Goal: Task Accomplishment & Management: Contribute content

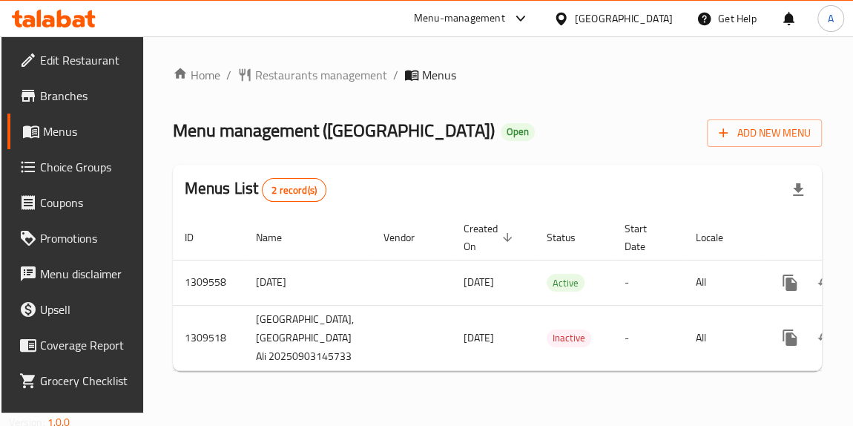
scroll to position [0, 85]
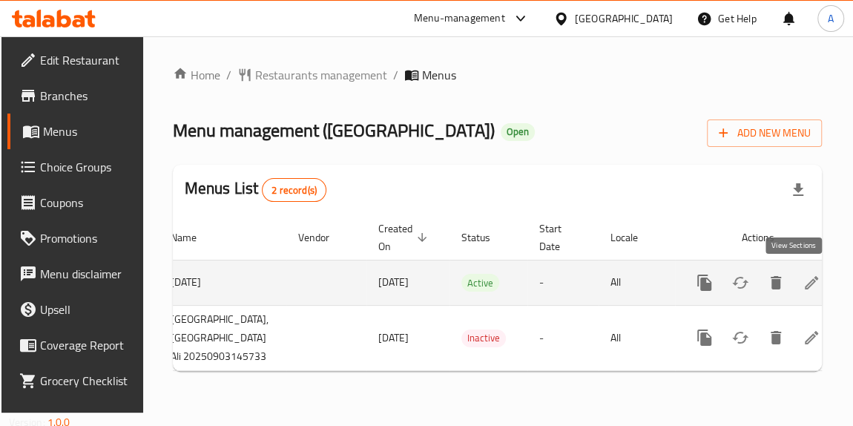
click at [803, 288] on icon "enhanced table" at bounding box center [812, 283] width 18 height 18
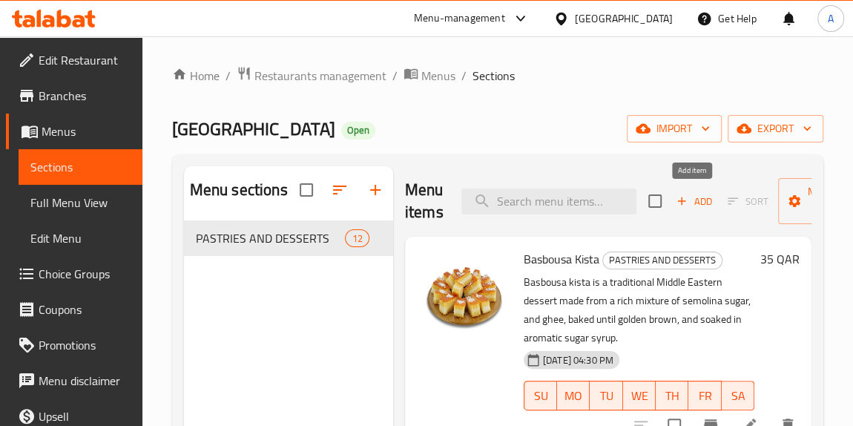
click at [691, 207] on span "Add" at bounding box center [694, 201] width 40 height 17
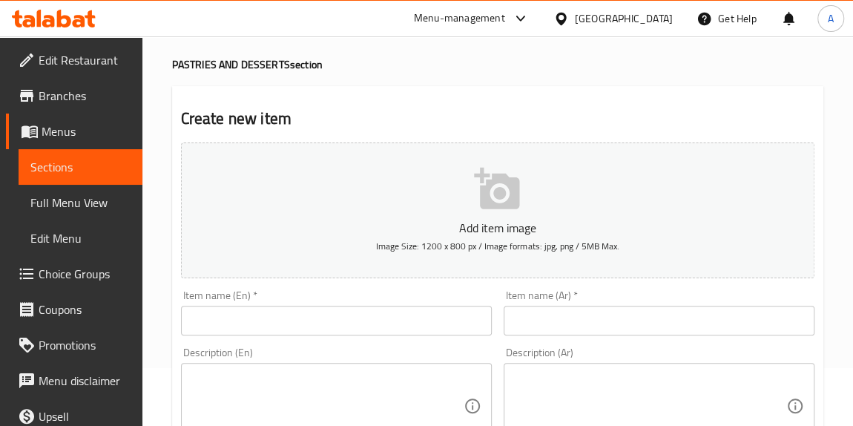
scroll to position [134, 0]
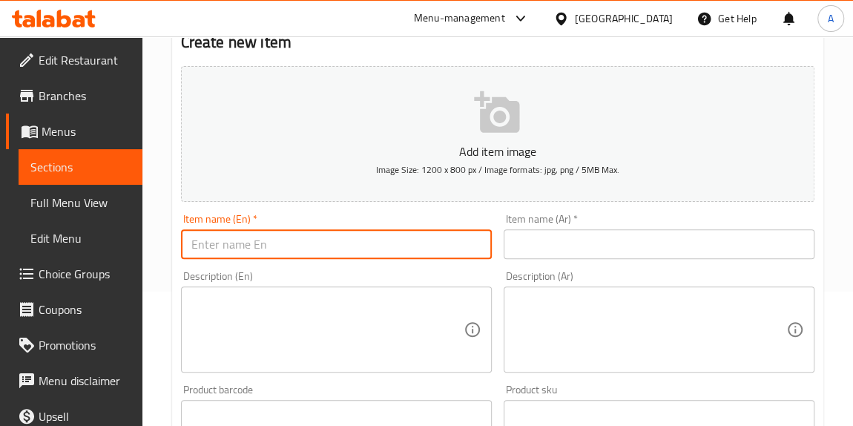
click at [369, 249] on input "text" at bounding box center [336, 244] width 311 height 30
type input "water"
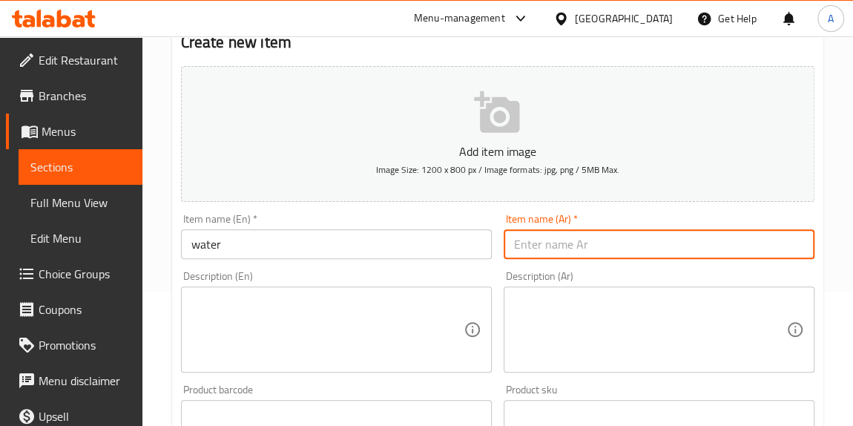
click at [550, 250] on input "text" at bounding box center [659, 244] width 311 height 30
type input "l"
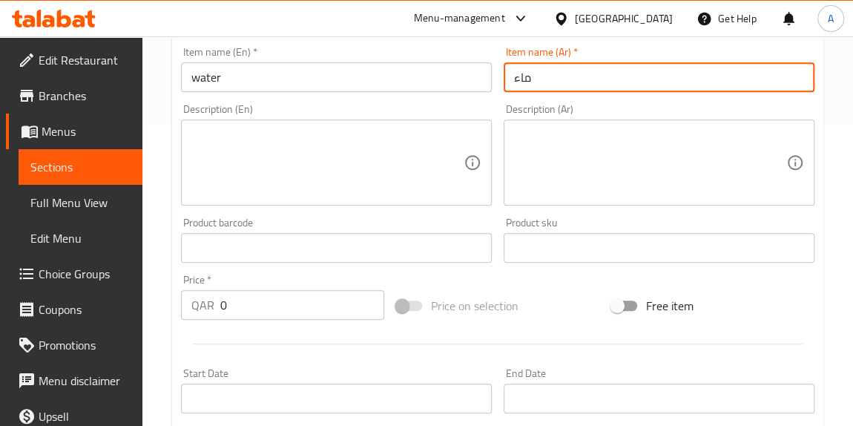
scroll to position [337, 0]
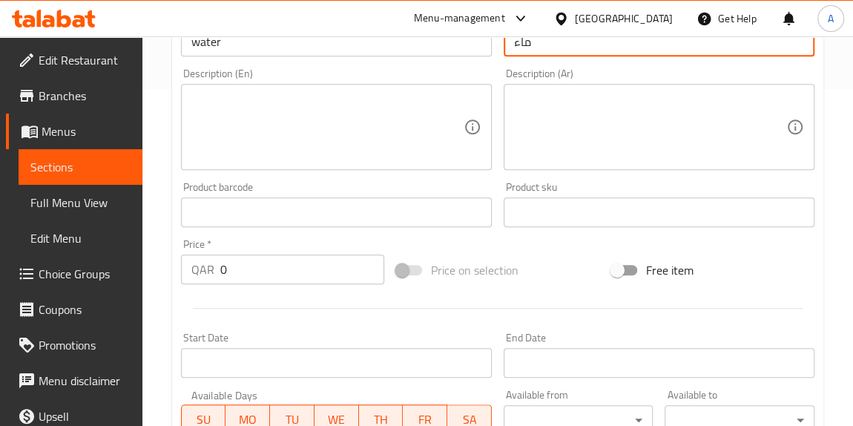
type input "ماء"
click at [332, 273] on input "0" at bounding box center [302, 269] width 164 height 30
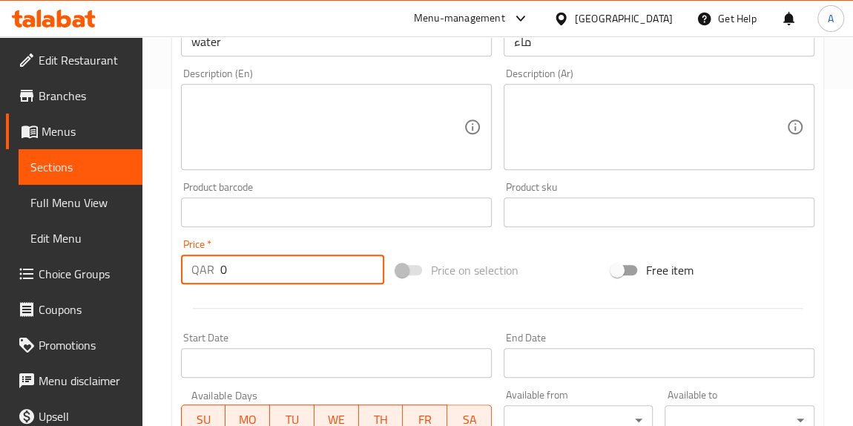
click at [332, 273] on input "0" at bounding box center [302, 269] width 164 height 30
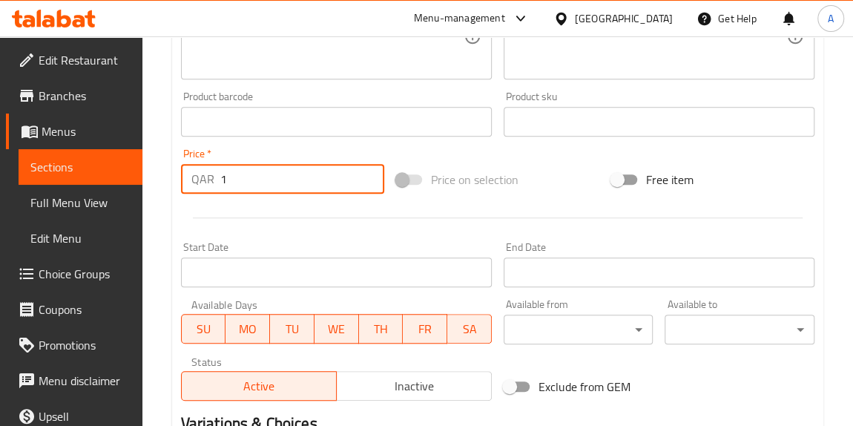
scroll to position [607, 0]
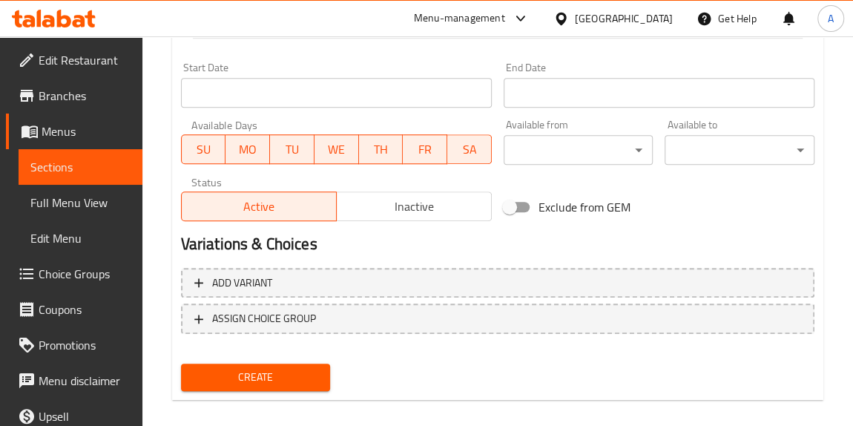
type input "1"
click at [285, 368] on span "Create" at bounding box center [256, 377] width 126 height 19
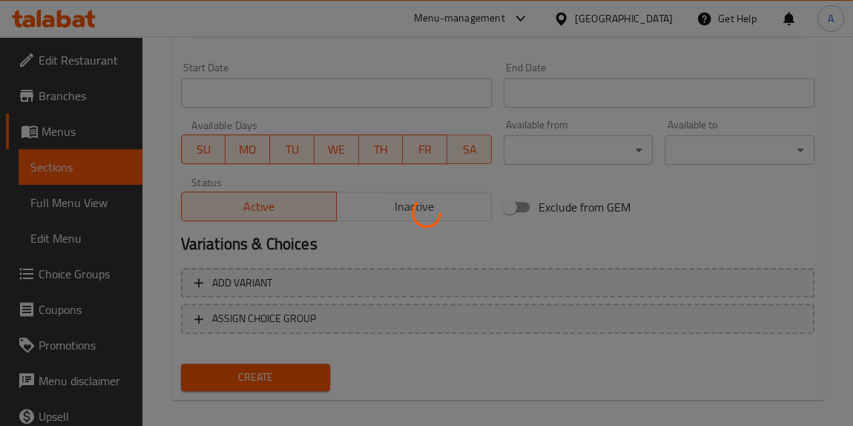
type input "0"
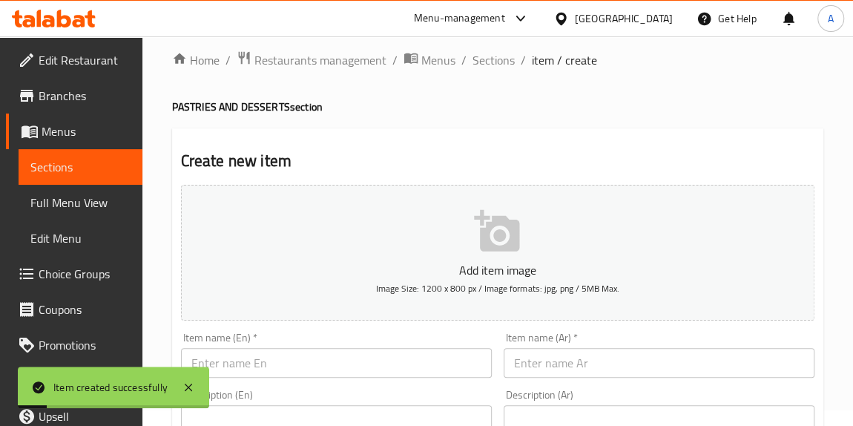
scroll to position [0, 0]
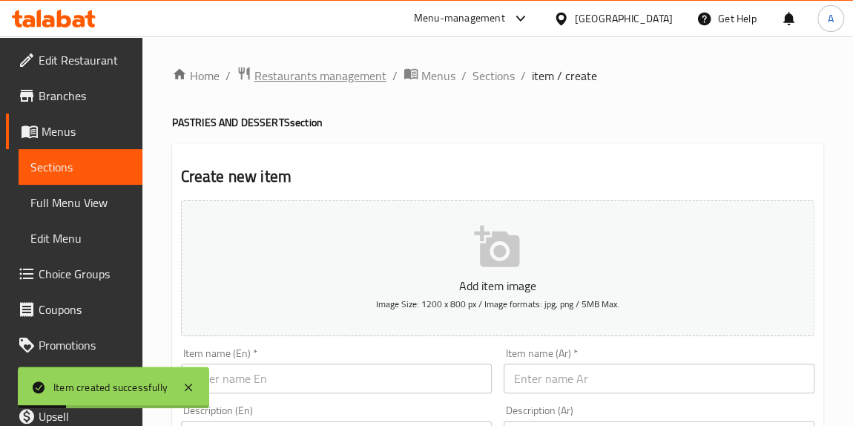
click at [286, 76] on span "Restaurants management" at bounding box center [320, 76] width 132 height 18
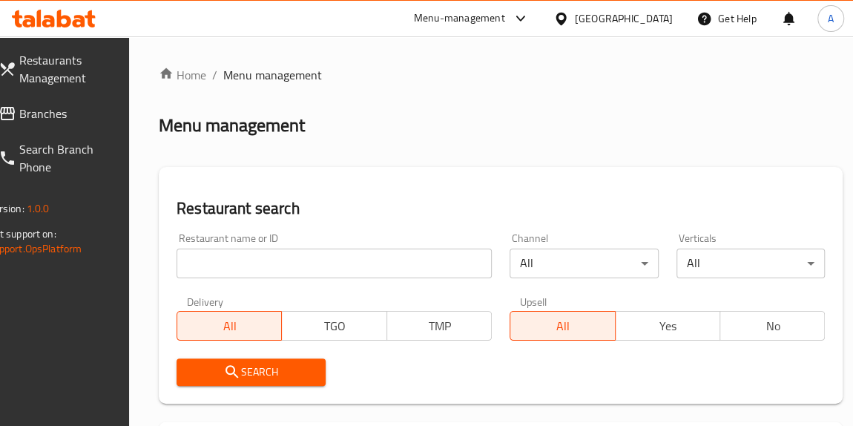
click at [338, 246] on div "Restaurant name or ID Restaurant name or ID" at bounding box center [334, 255] width 315 height 45
click at [338, 265] on input "search" at bounding box center [334, 264] width 315 height 30
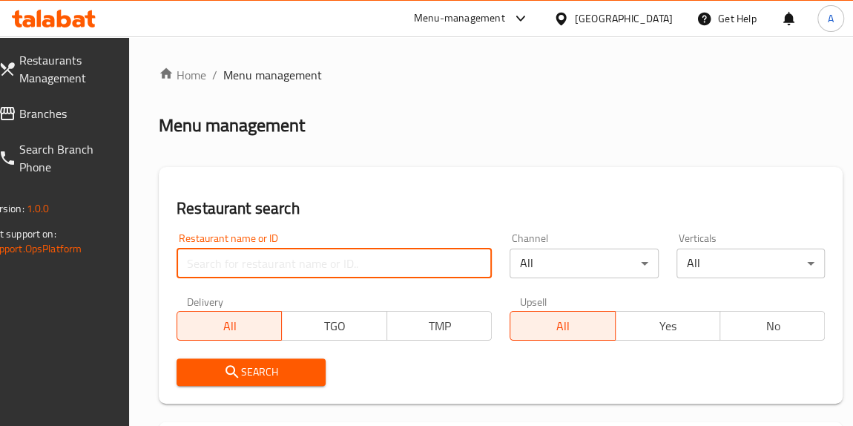
paste input "HIGH END KITCHEN"
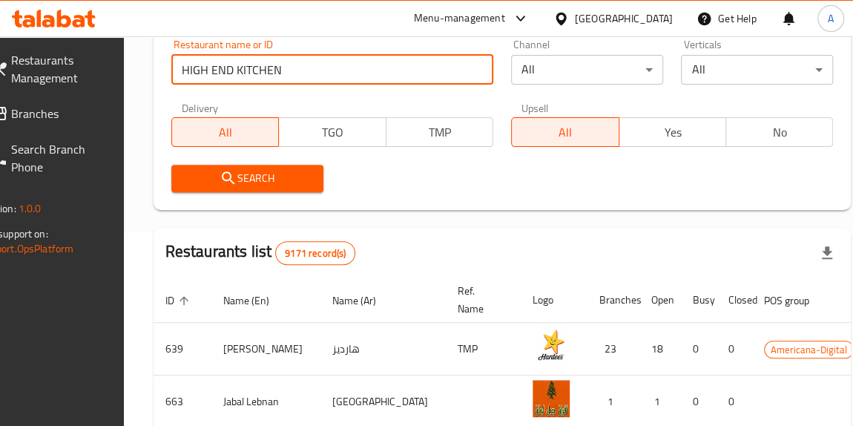
scroll to position [202, 0]
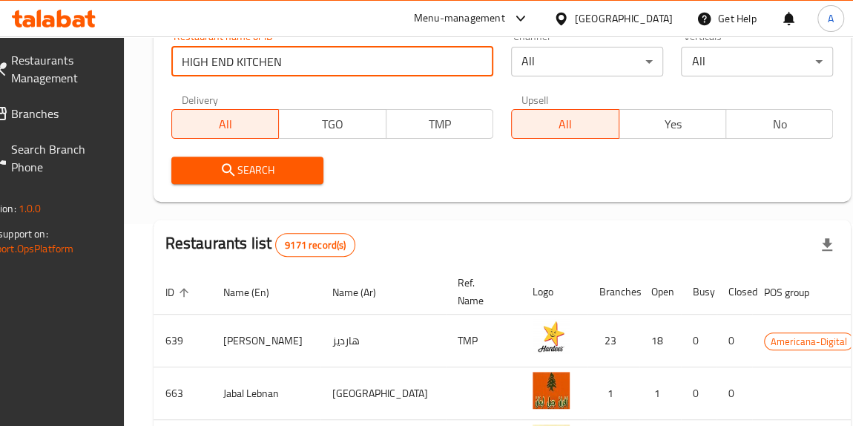
type input "HIGH END KITCHEN"
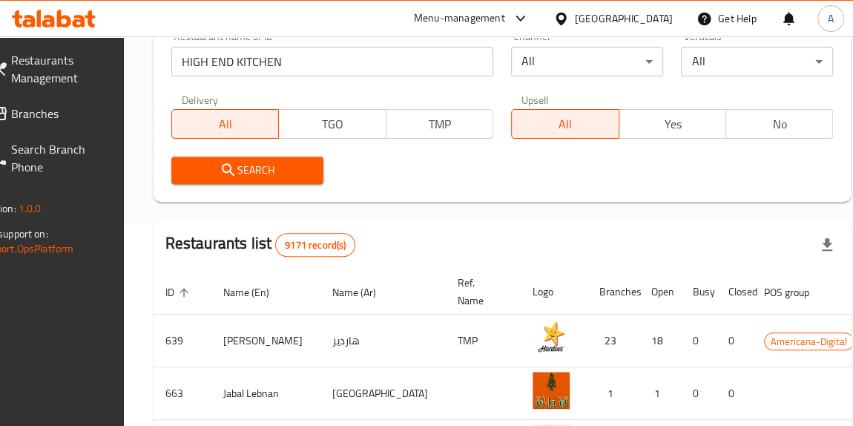
click at [285, 177] on span "Search" at bounding box center [247, 170] width 128 height 19
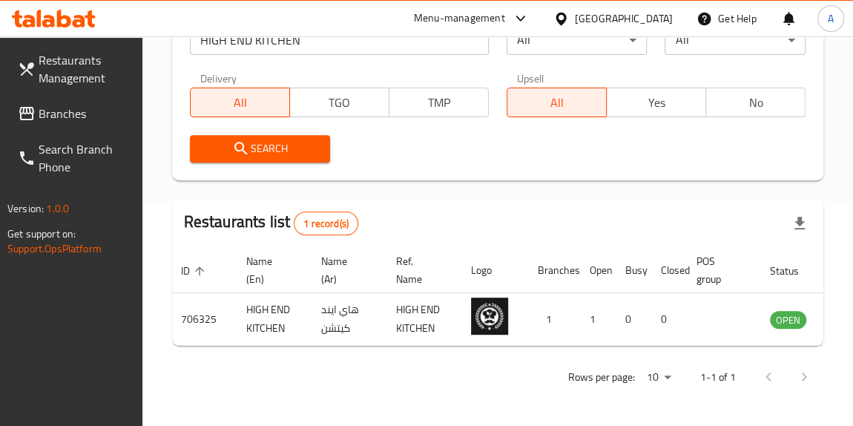
scroll to position [0, 66]
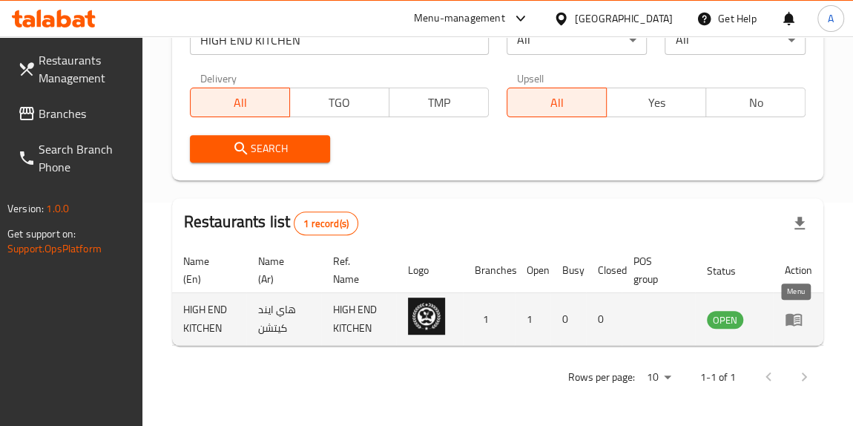
click at [797, 314] on icon "enhanced table" at bounding box center [794, 320] width 16 height 13
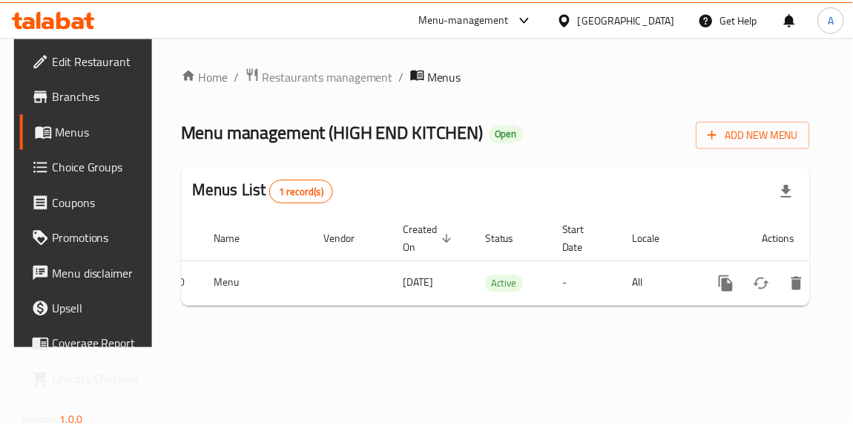
scroll to position [0, 76]
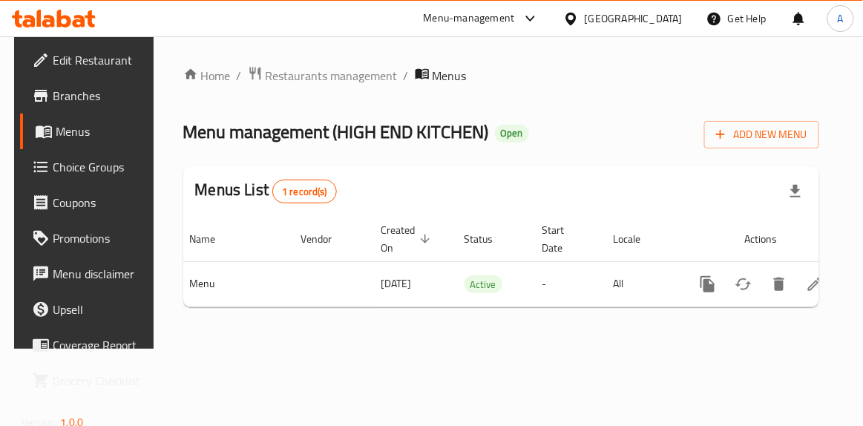
click at [818, 318] on div "Home / Restaurants management / Menus Menu management ( HIGH END KITCHEN ) Open…" at bounding box center [501, 192] width 636 height 253
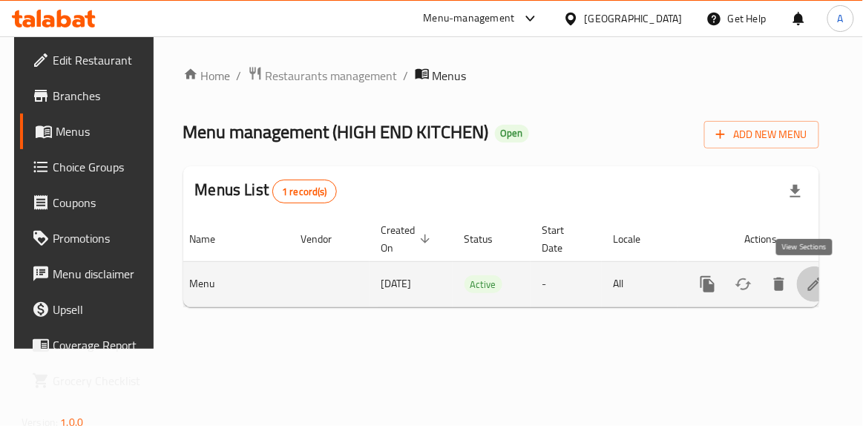
click at [806, 288] on icon "enhanced table" at bounding box center [815, 284] width 18 height 18
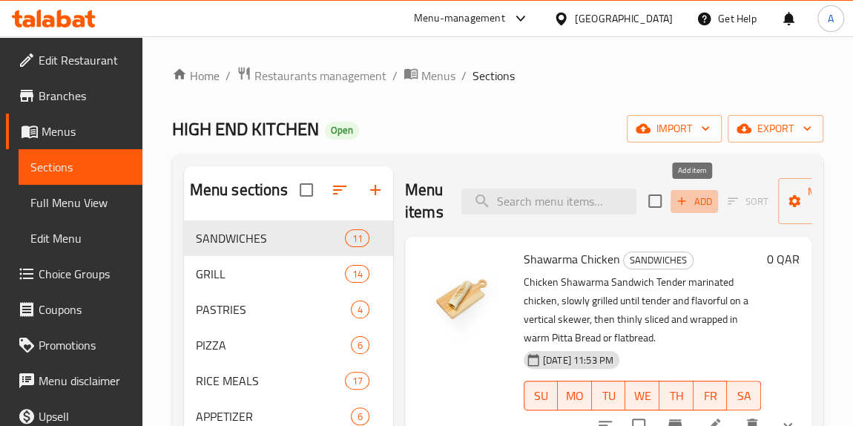
click at [705, 197] on span "Add" at bounding box center [694, 201] width 40 height 17
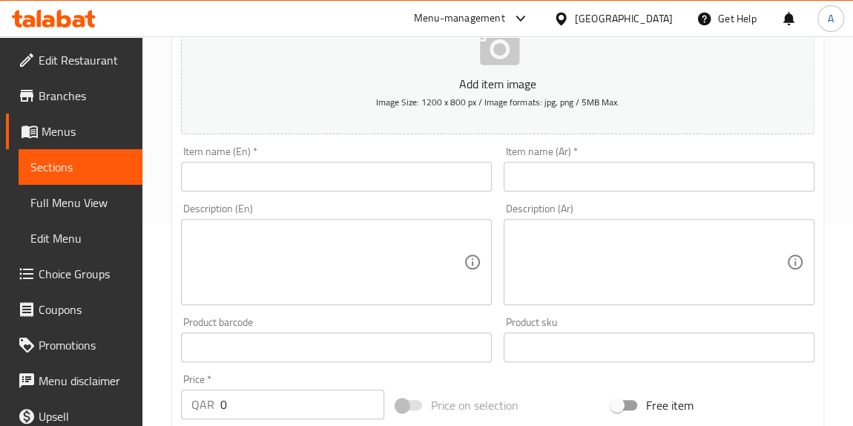
scroll to position [202, 0]
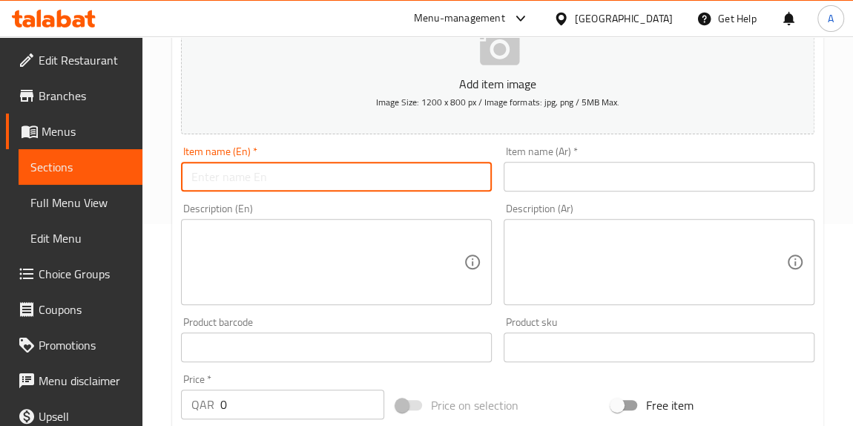
click at [359, 180] on input "text" at bounding box center [336, 177] width 311 height 30
type input "WATER"
click at [591, 178] on input "text" at bounding box center [659, 177] width 311 height 30
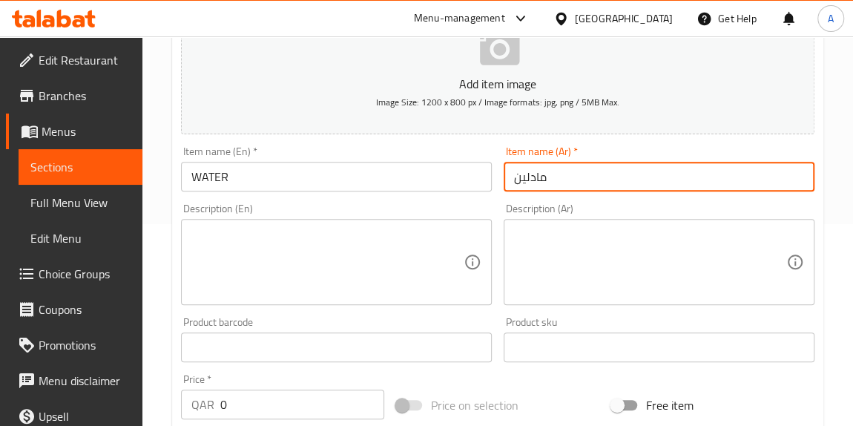
click at [591, 188] on input "مادلين" at bounding box center [659, 177] width 311 height 30
type input "ماء"
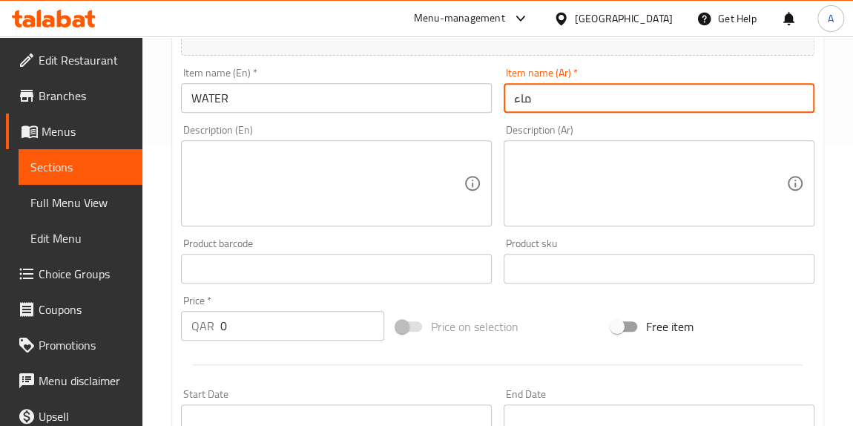
scroll to position [404, 0]
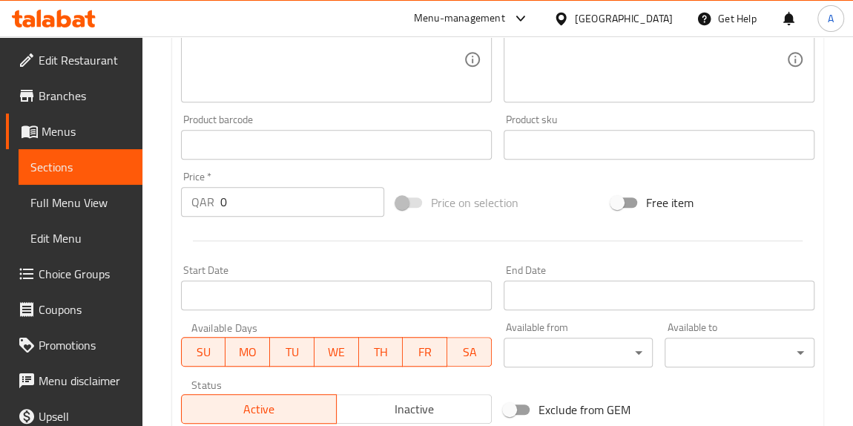
click at [240, 195] on input "0" at bounding box center [302, 202] width 164 height 30
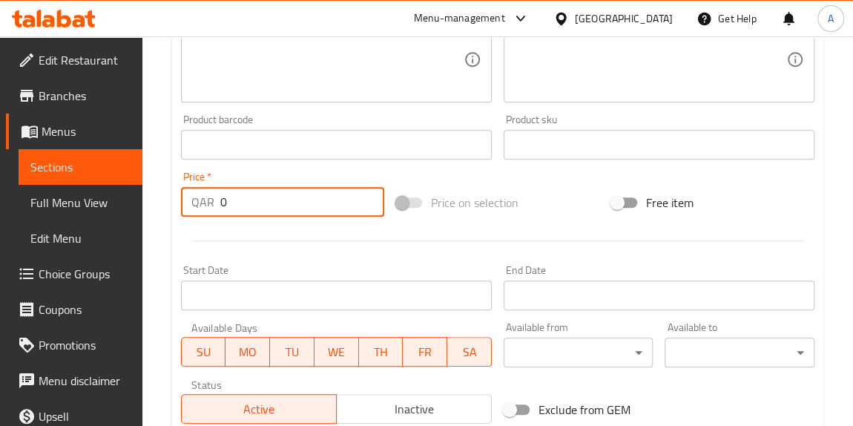
click at [240, 195] on input "0" at bounding box center [302, 202] width 164 height 30
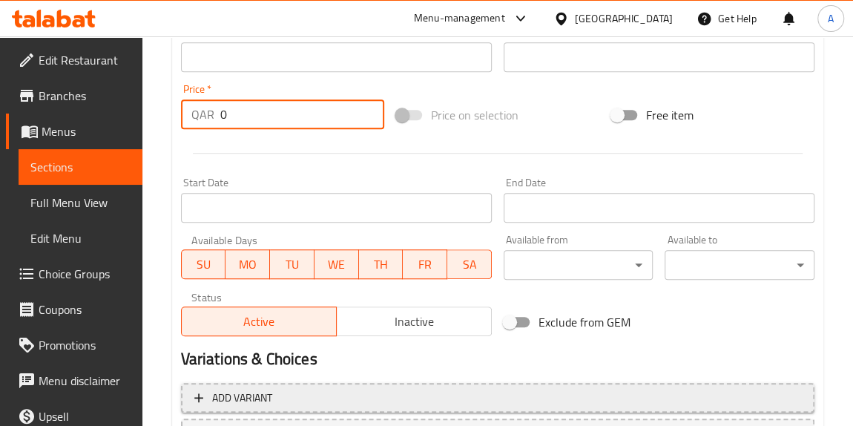
scroll to position [419, 0]
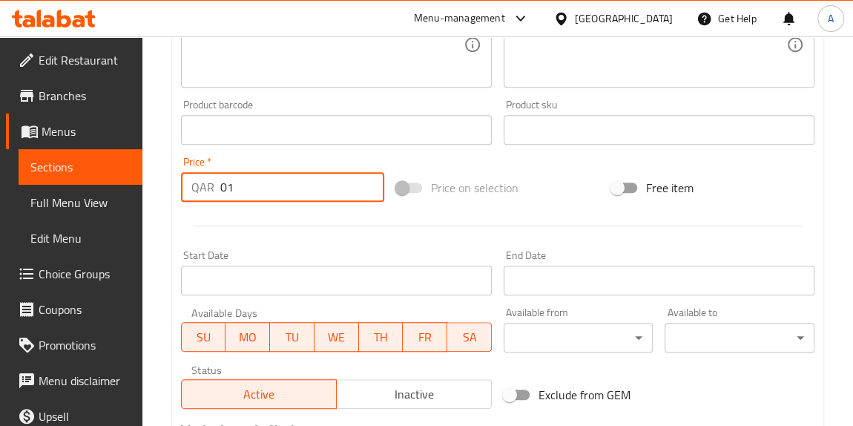
click at [223, 181] on input "01" at bounding box center [302, 187] width 164 height 30
type input "1"
click at [278, 242] on div at bounding box center [497, 226] width 645 height 36
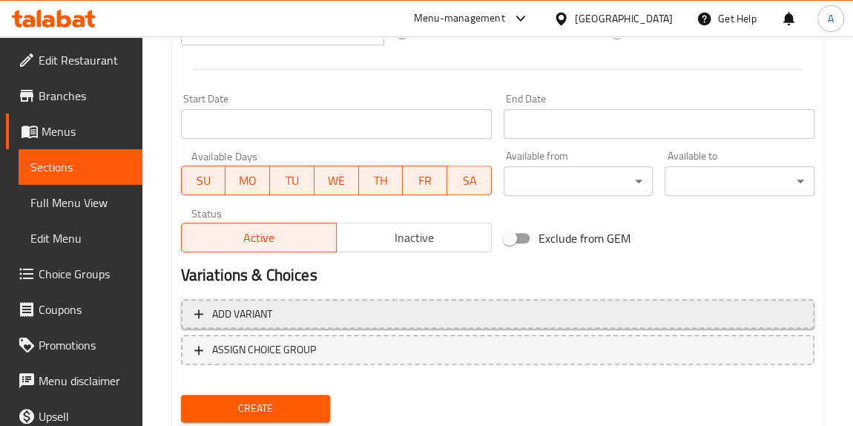
scroll to position [622, 0]
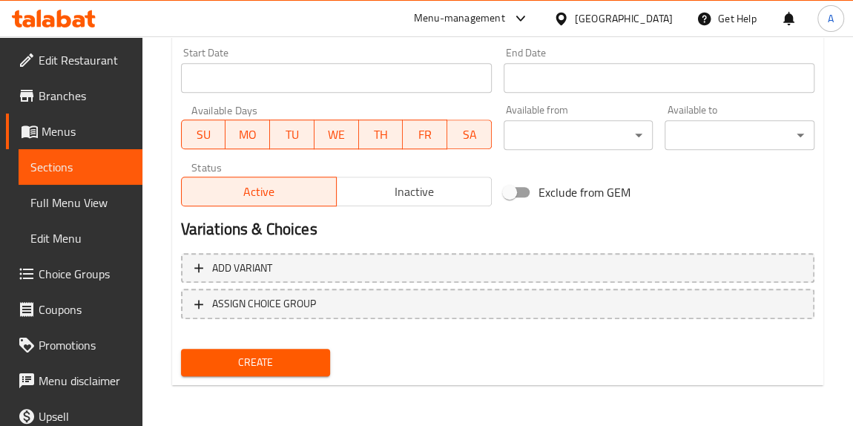
click at [280, 345] on div "Create" at bounding box center [256, 362] width 162 height 39
click at [285, 355] on span "Create" at bounding box center [256, 362] width 126 height 19
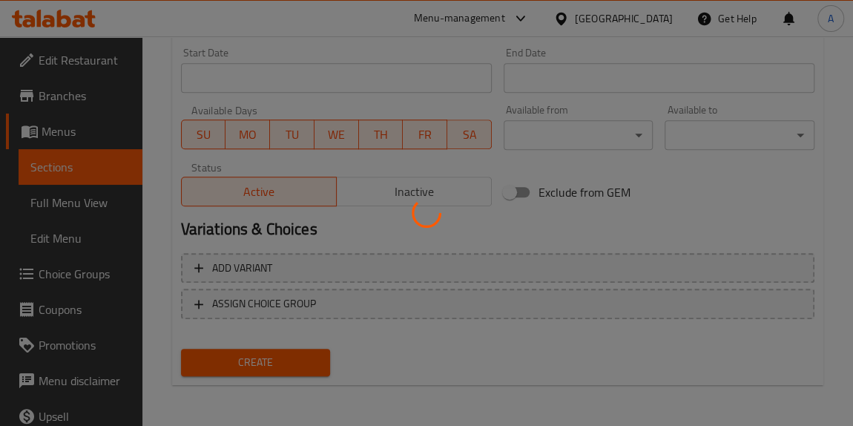
type input "0"
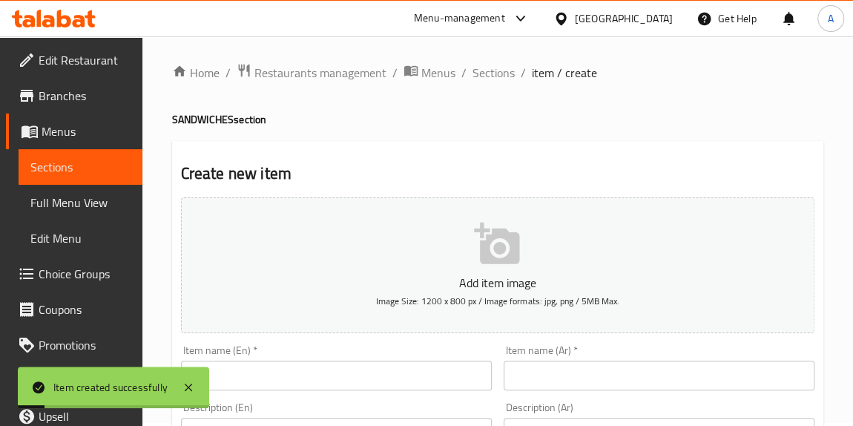
scroll to position [0, 0]
